Goal: Navigation & Orientation: Find specific page/section

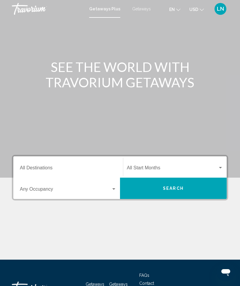
click at [145, 9] on span "Getaways" at bounding box center [141, 9] width 19 height 5
click at [112, 10] on span "Getaways Plus" at bounding box center [104, 9] width 31 height 5
click at [142, 9] on span "Getaways" at bounding box center [141, 9] width 19 height 5
